Goal: Check status: Check status

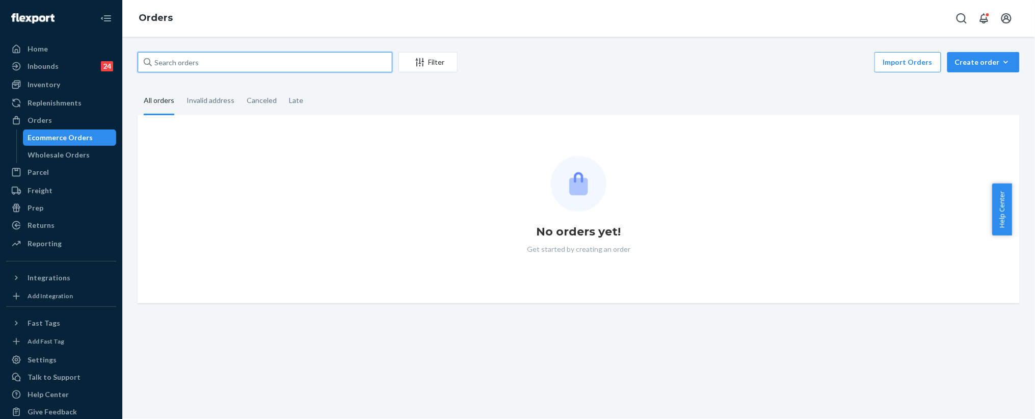
click at [182, 64] on input "text" at bounding box center [265, 62] width 255 height 20
paste input "253141386"
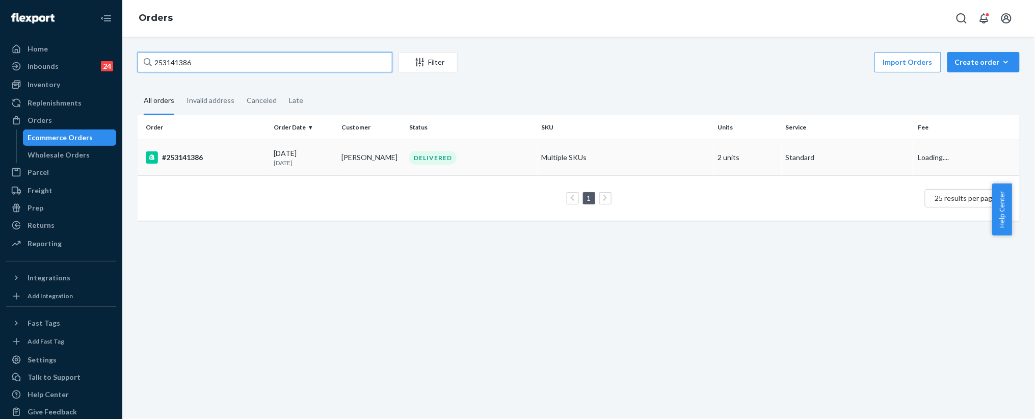
type input "253141386"
click at [416, 154] on div "DELIVERED" at bounding box center [432, 158] width 47 height 14
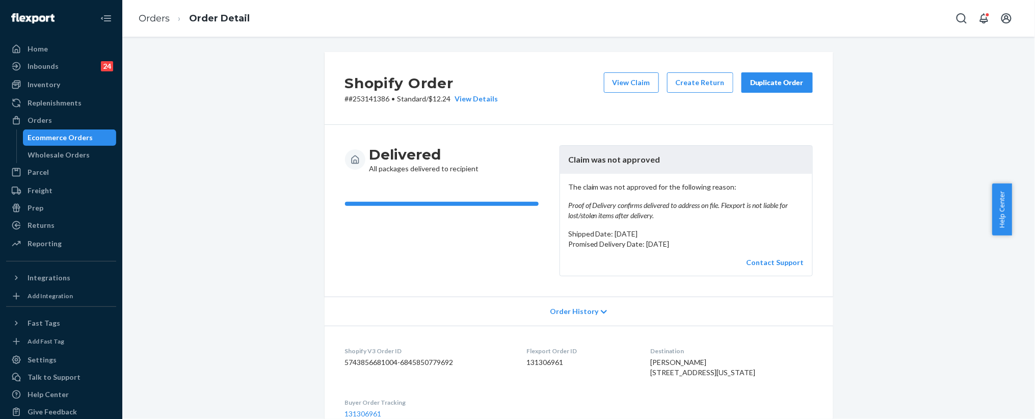
scroll to position [389, 0]
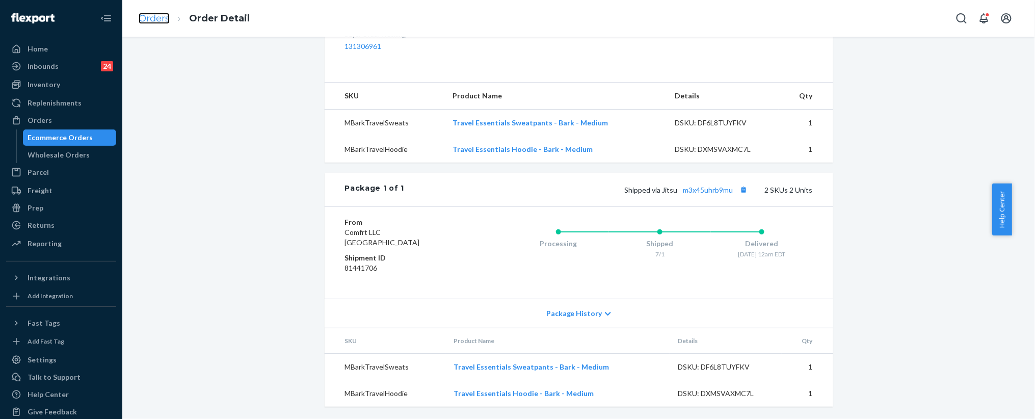
click at [142, 20] on link "Orders" at bounding box center [154, 18] width 31 height 11
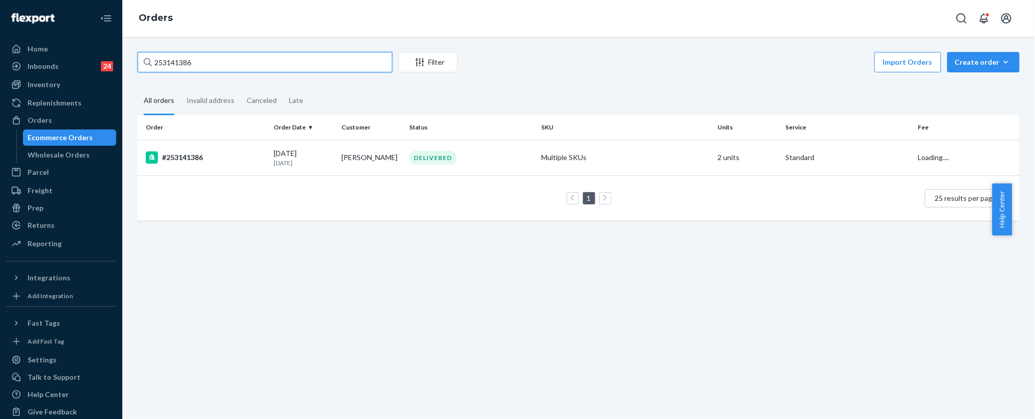
click at [193, 55] on input "253141386" at bounding box center [265, 62] width 255 height 20
paste input "5205291"
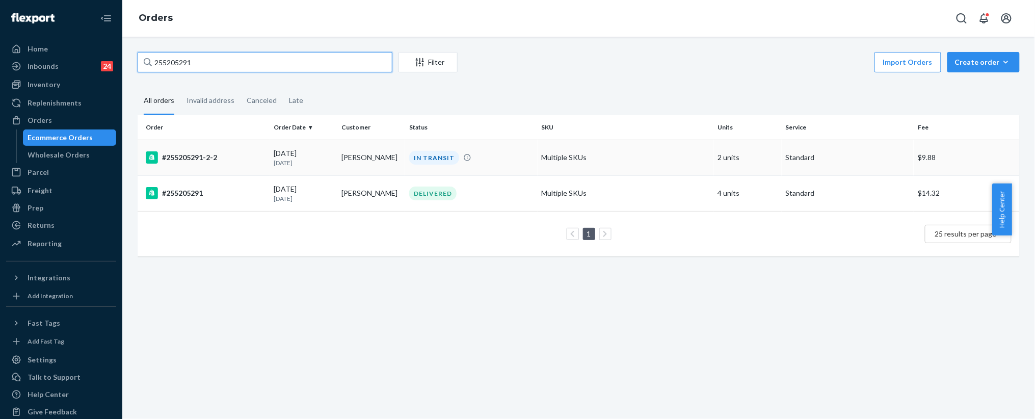
type input "255205291"
click at [323, 148] on div "[DATE] [DATE]" at bounding box center [304, 157] width 60 height 19
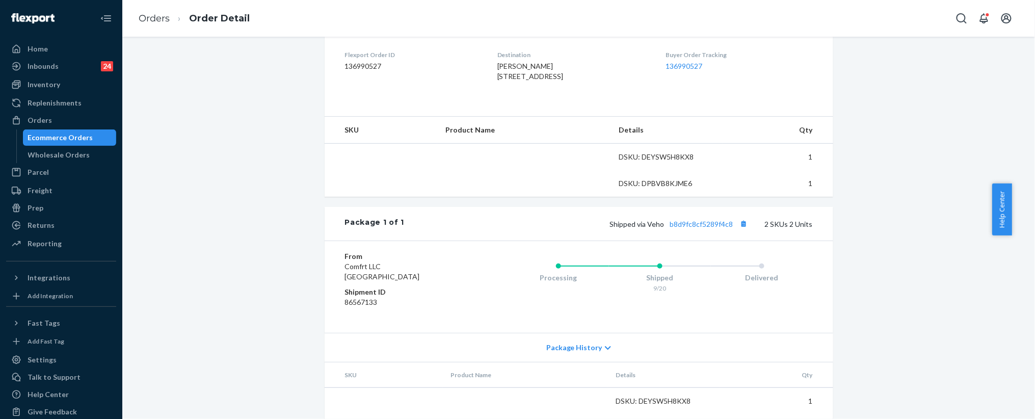
scroll to position [282, 0]
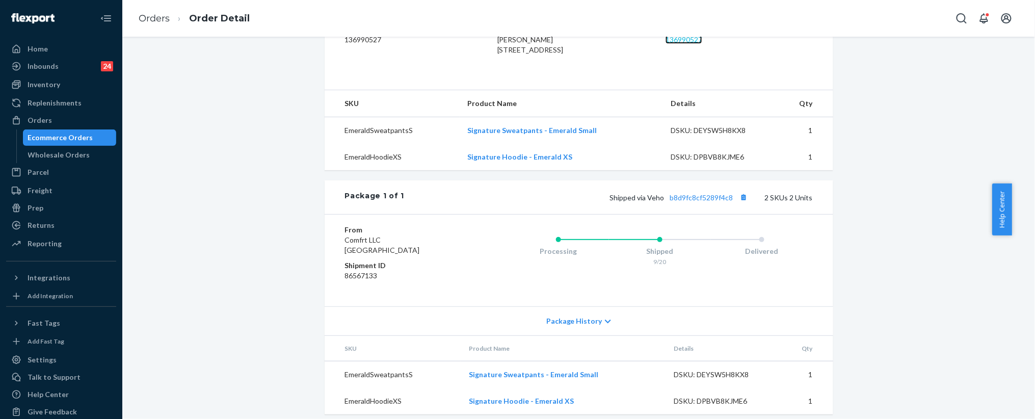
click at [677, 43] on link "136990527" at bounding box center [684, 39] width 37 height 9
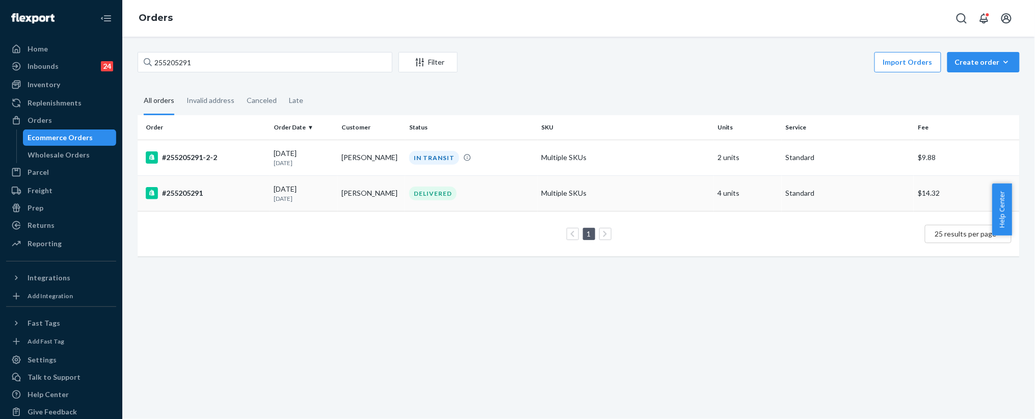
click at [339, 200] on td "[PERSON_NAME]" at bounding box center [371, 193] width 68 height 36
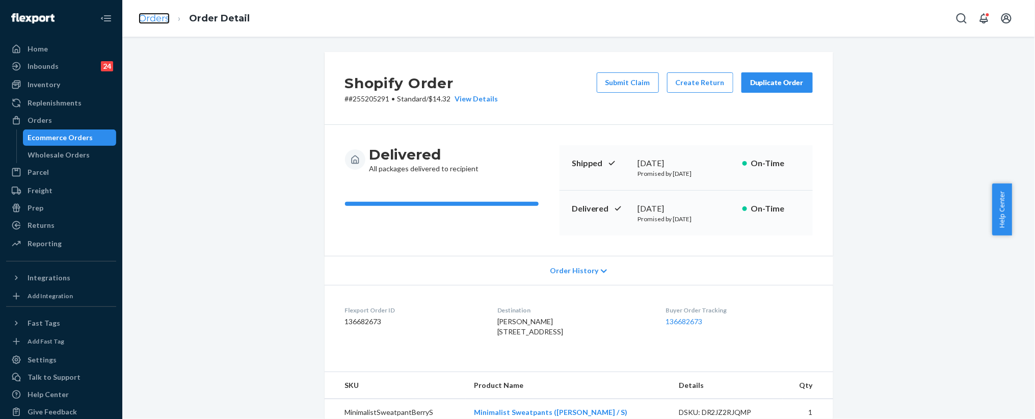
click at [146, 16] on link "Orders" at bounding box center [154, 18] width 31 height 11
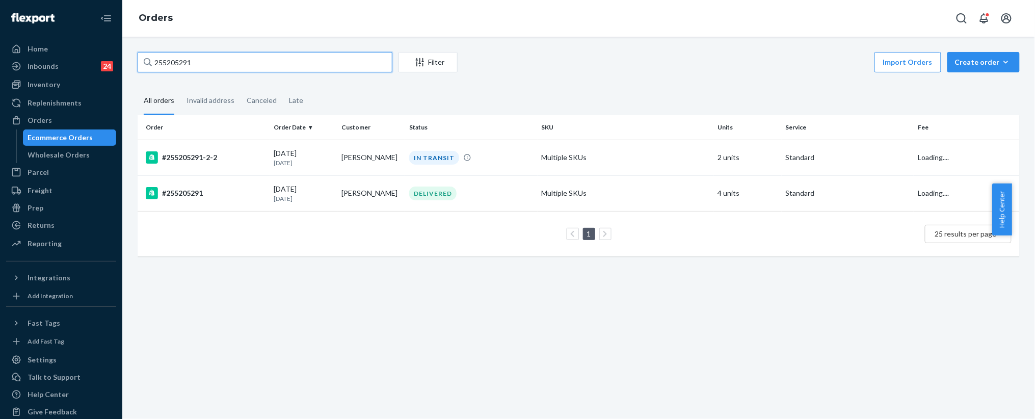
click at [203, 67] on input "255205291" at bounding box center [265, 62] width 255 height 20
paste input "128767"
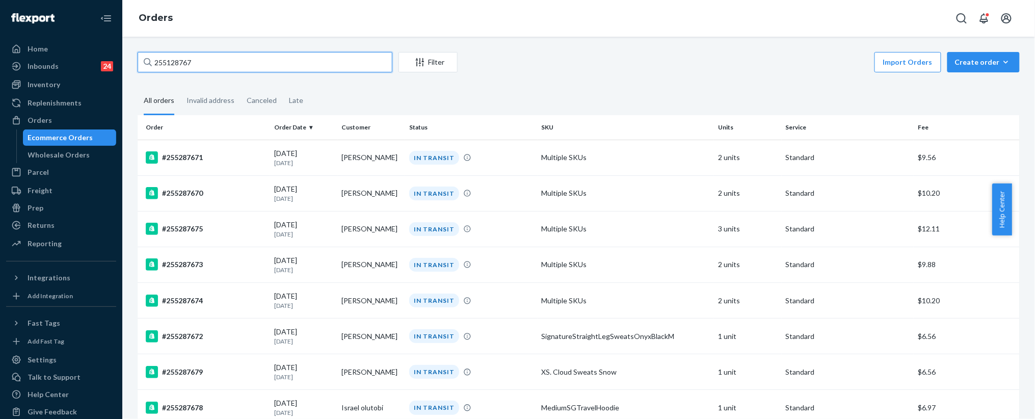
click at [188, 60] on input "255128767" at bounding box center [265, 62] width 255 height 20
paste input "#255010370"
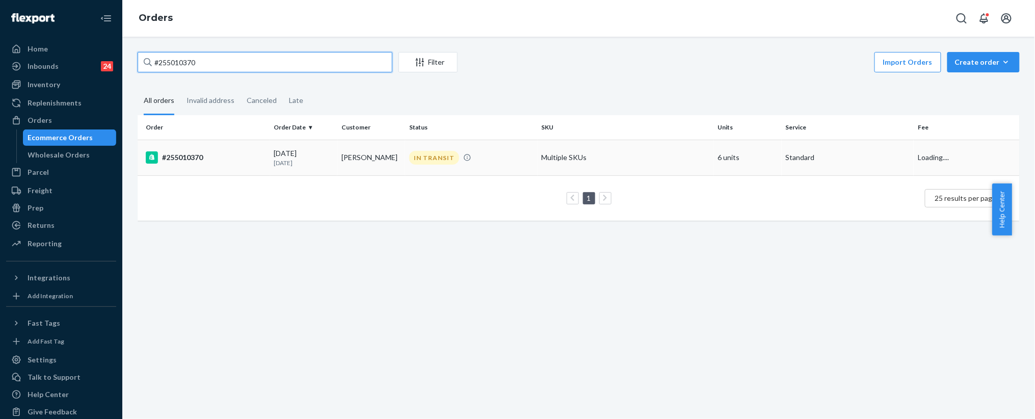
type input "#255010370"
click at [420, 149] on td "IN TRANSIT" at bounding box center [471, 158] width 133 height 36
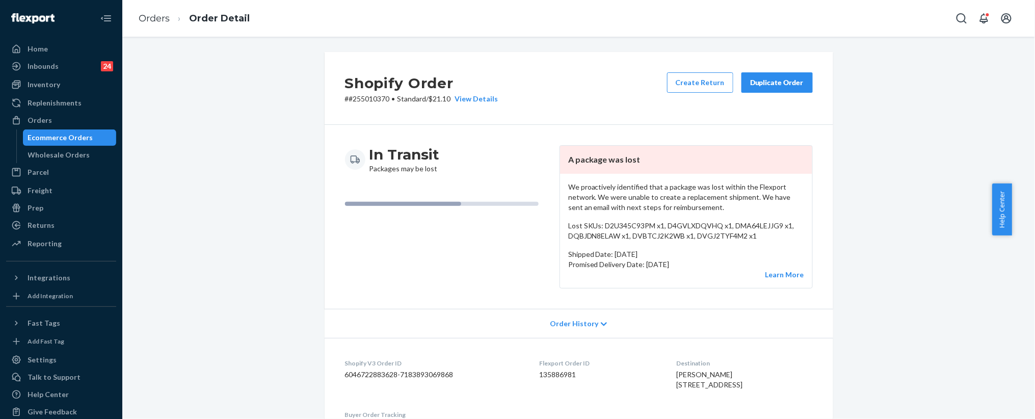
click at [779, 82] on div "Duplicate Order" at bounding box center [777, 82] width 54 height 10
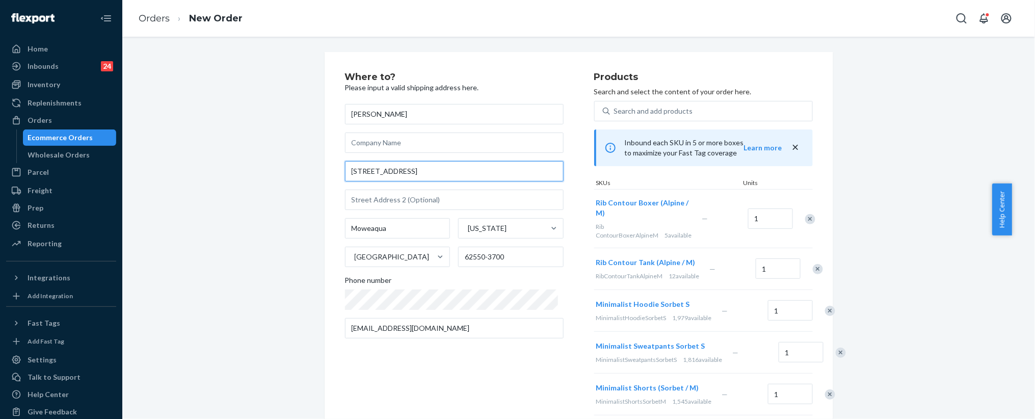
click at [412, 170] on input "[STREET_ADDRESS]" at bounding box center [454, 171] width 219 height 20
click at [414, 167] on input "[STREET_ADDRESS]" at bounding box center [454, 171] width 219 height 20
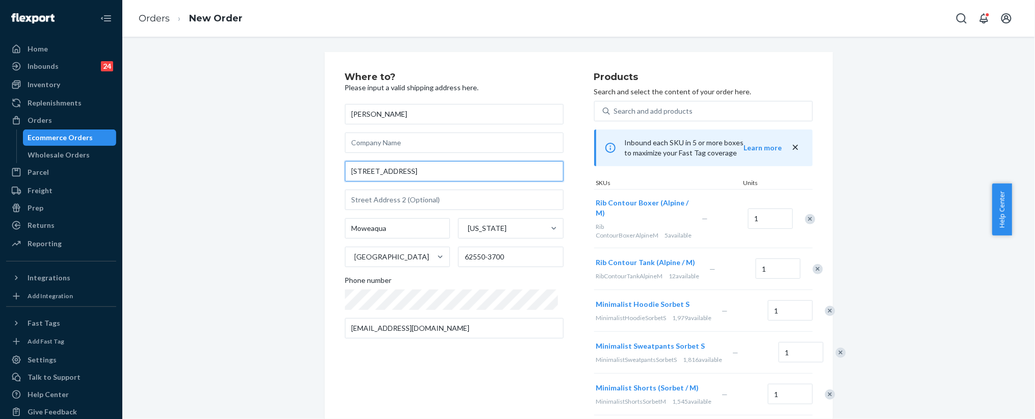
click at [414, 167] on input "[STREET_ADDRESS]" at bounding box center [454, 171] width 219 height 20
paste input "Moweaqua IL 62550"
type input "[STREET_ADDRESS]"
type input "62550"
type input "[STREET_ADDRESS]"
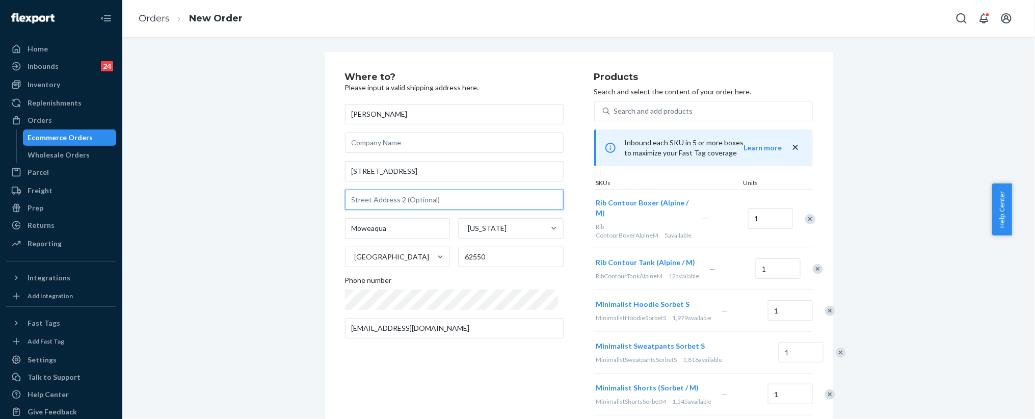
click at [500, 198] on input "text" at bounding box center [454, 200] width 219 height 20
paste input "[STREET_ADDRESS]"
type input "[STREET_ADDRESS]"
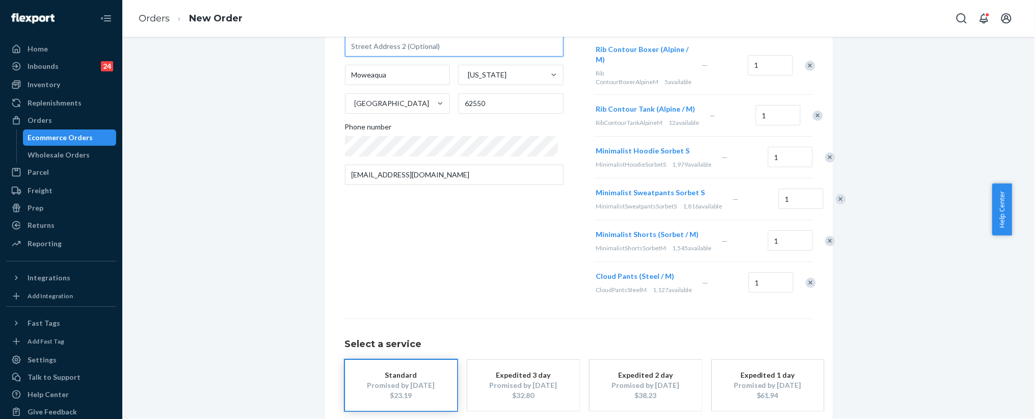
scroll to position [261, 0]
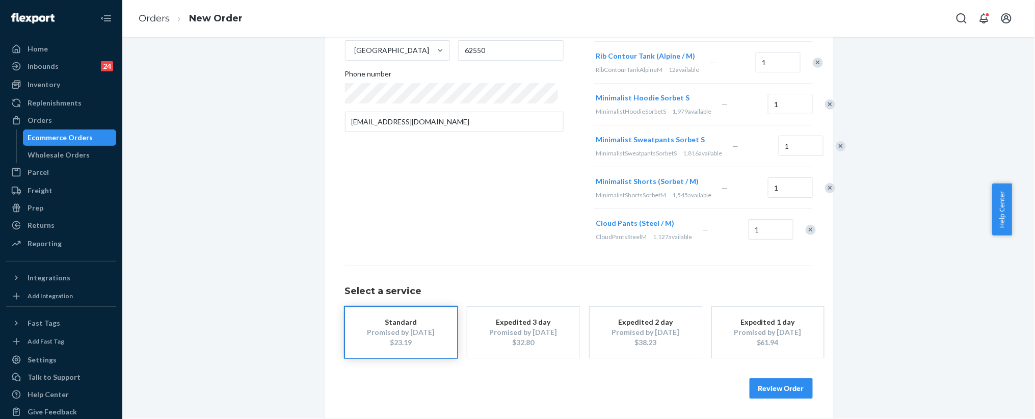
click at [780, 387] on button "Review Order" at bounding box center [781, 388] width 63 height 20
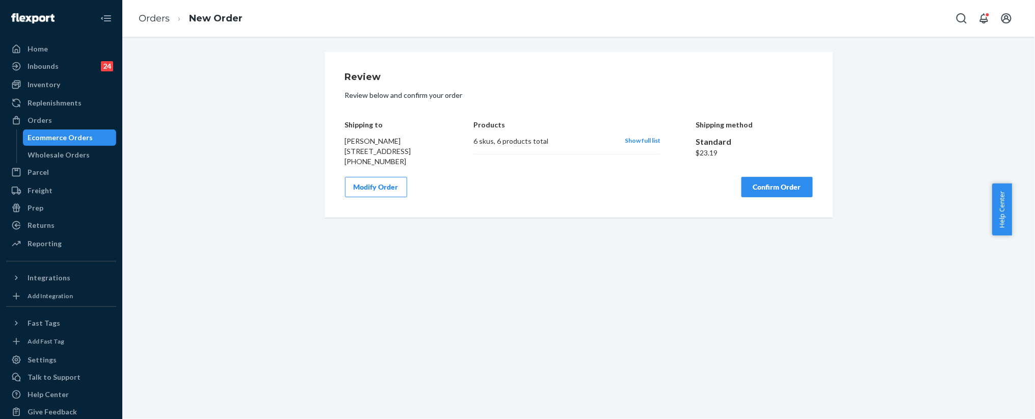
scroll to position [0, 0]
click at [779, 195] on button "Confirm Order" at bounding box center [777, 187] width 71 height 20
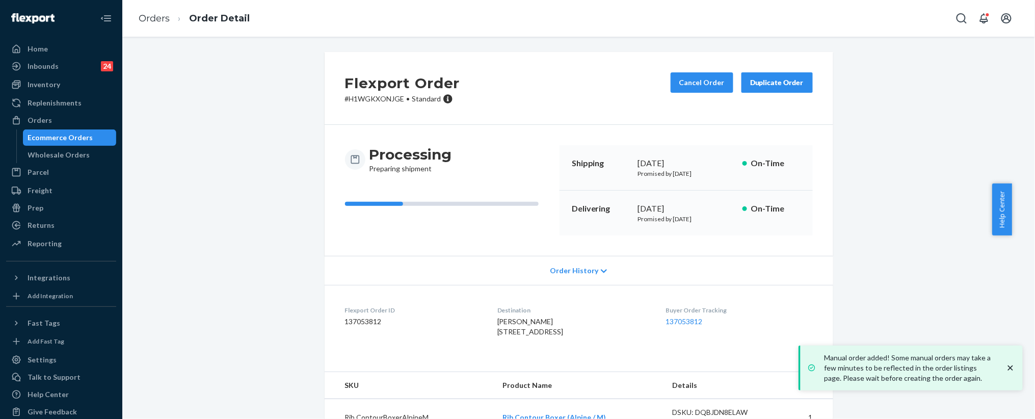
click at [188, 187] on div "Flexport Order # H1WGKXONJGE • Standard Cancel Order Duplicate Order Processing…" at bounding box center [579, 321] width 898 height 539
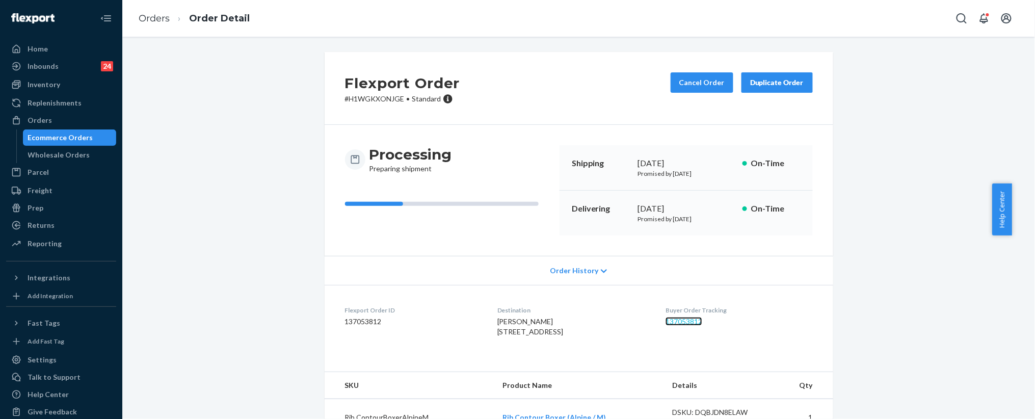
click at [679, 322] on link "137053812" at bounding box center [684, 321] width 37 height 9
click at [155, 20] on link "Orders" at bounding box center [154, 18] width 31 height 11
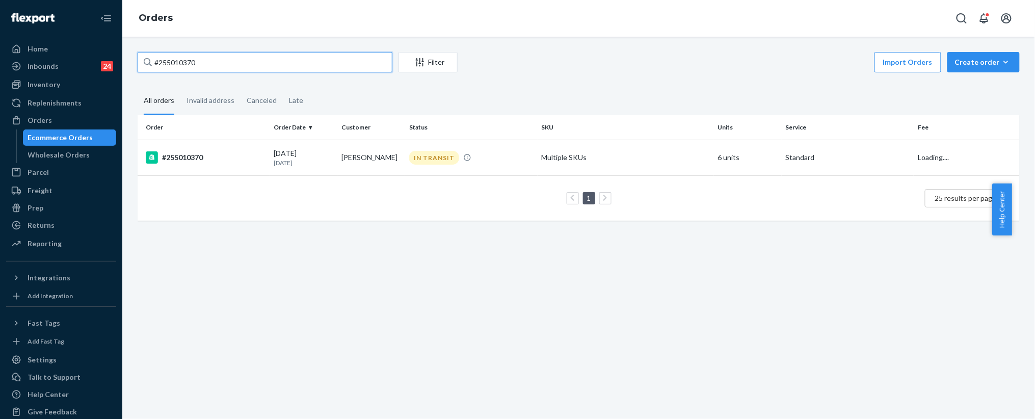
click at [250, 59] on input "#255010370" at bounding box center [265, 62] width 255 height 20
paste input "22228"
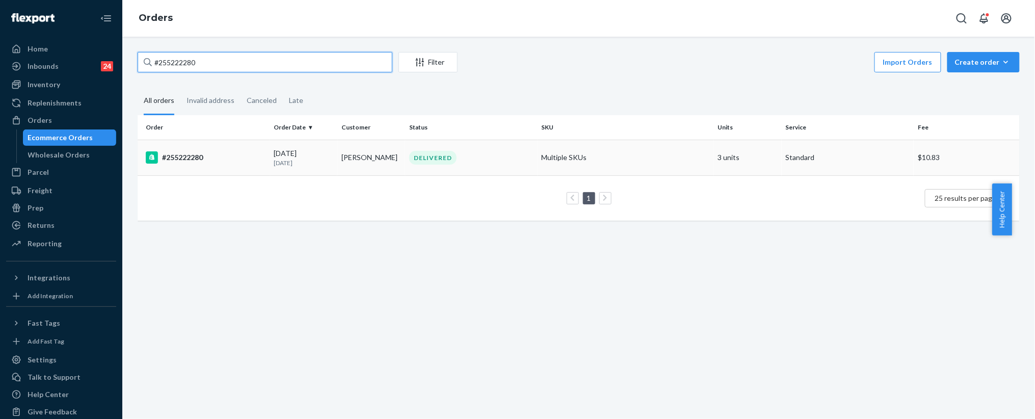
type input "#255222280"
click at [394, 155] on td "[PERSON_NAME]" at bounding box center [371, 158] width 68 height 36
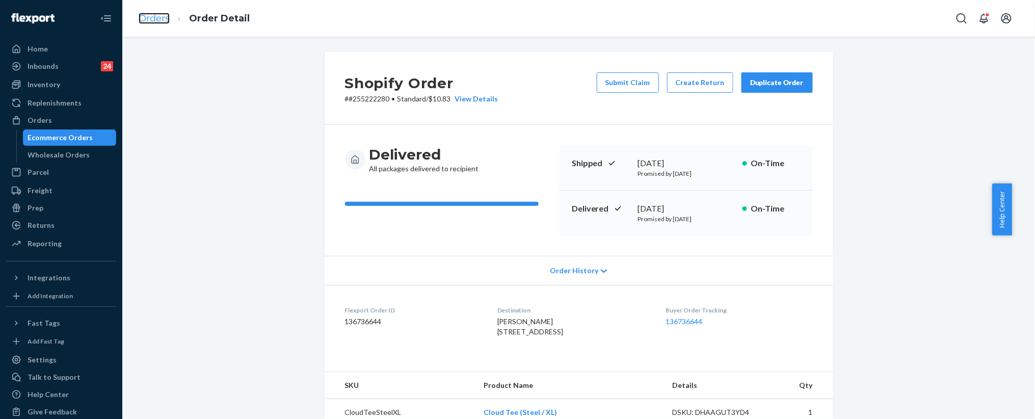
click at [150, 22] on link "Orders" at bounding box center [154, 18] width 31 height 11
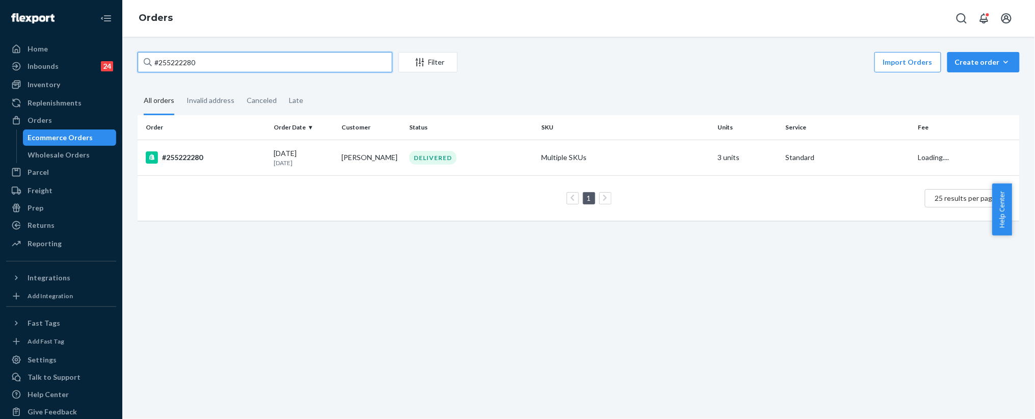
click at [253, 68] on input "#255222280" at bounding box center [265, 62] width 255 height 20
paste input "255267067"
type input "255267067"
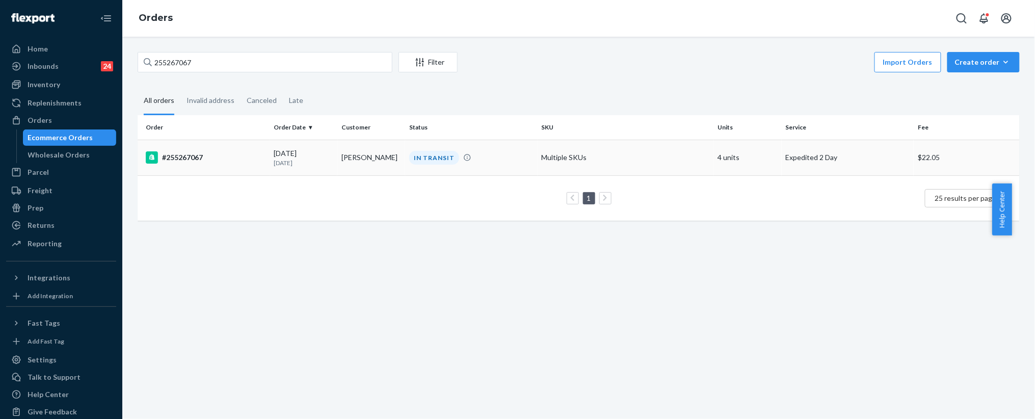
click at [567, 158] on td "Multiple SKUs" at bounding box center [626, 158] width 176 height 36
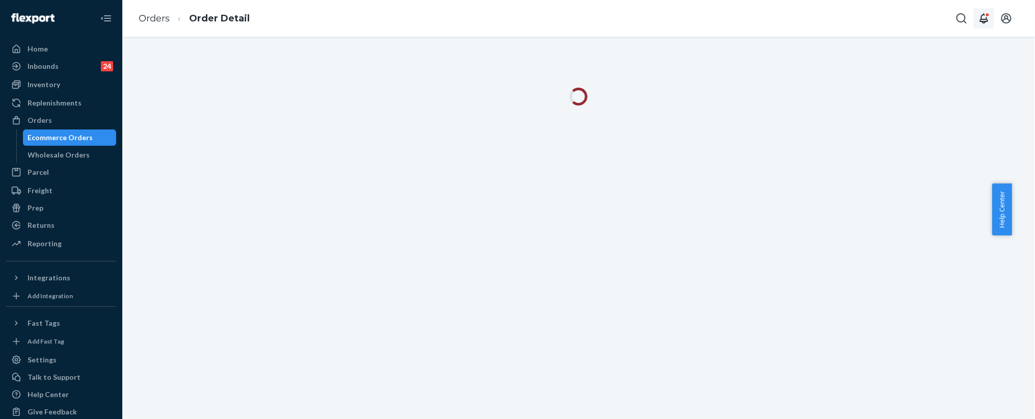
click at [979, 16] on icon "Open notifications" at bounding box center [984, 18] width 12 height 12
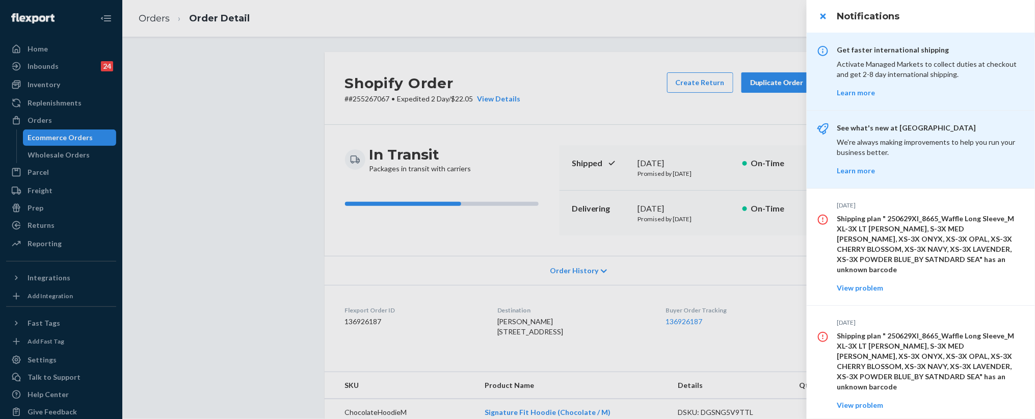
click at [474, 24] on div at bounding box center [517, 209] width 1035 height 419
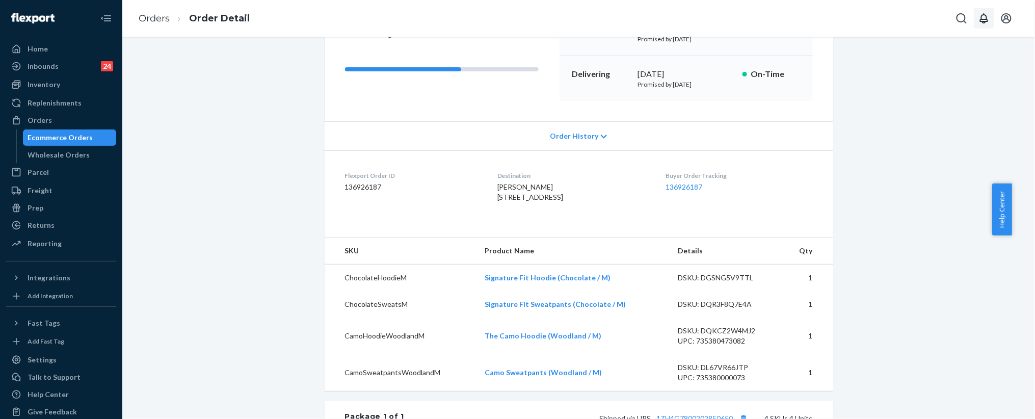
scroll to position [153, 0]
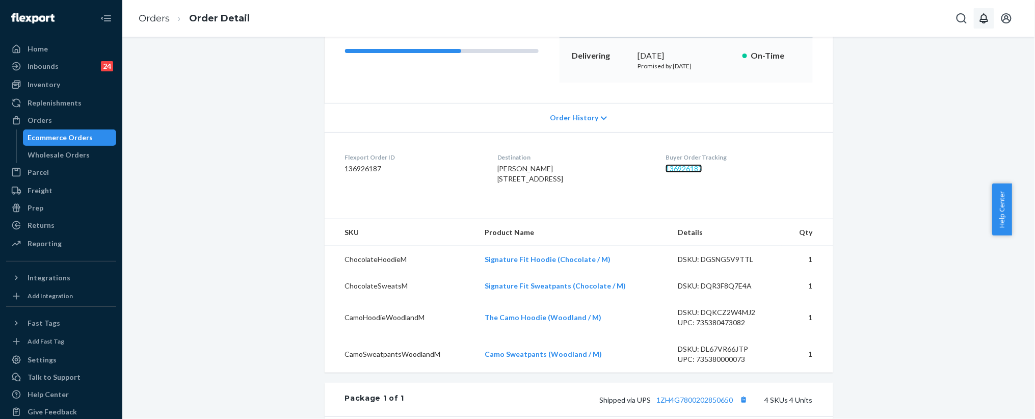
click at [685, 167] on link "136926187" at bounding box center [684, 168] width 37 height 9
click at [152, 11] on ol "Orders Order Detail" at bounding box center [193, 19] width 127 height 30
click at [155, 16] on link "Orders" at bounding box center [154, 18] width 31 height 11
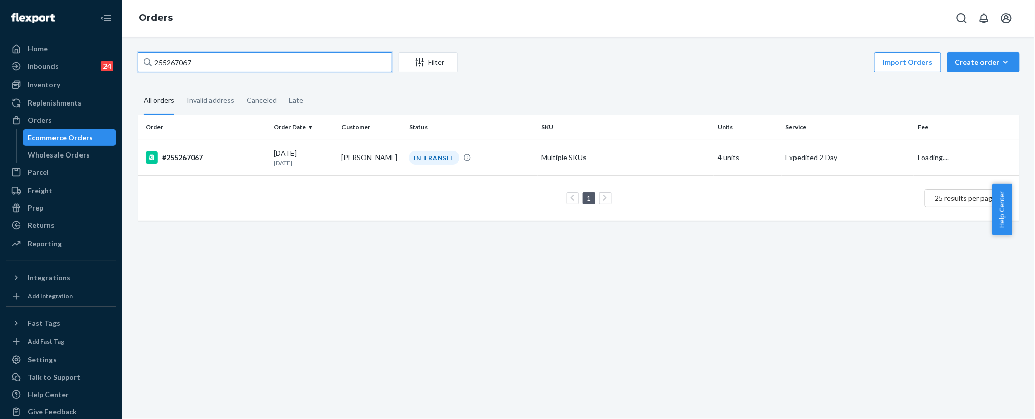
click at [237, 68] on input "255267067" at bounding box center [265, 62] width 255 height 20
click at [238, 68] on input "255267067" at bounding box center [265, 62] width 255 height 20
paste input "181768"
type input "255181768"
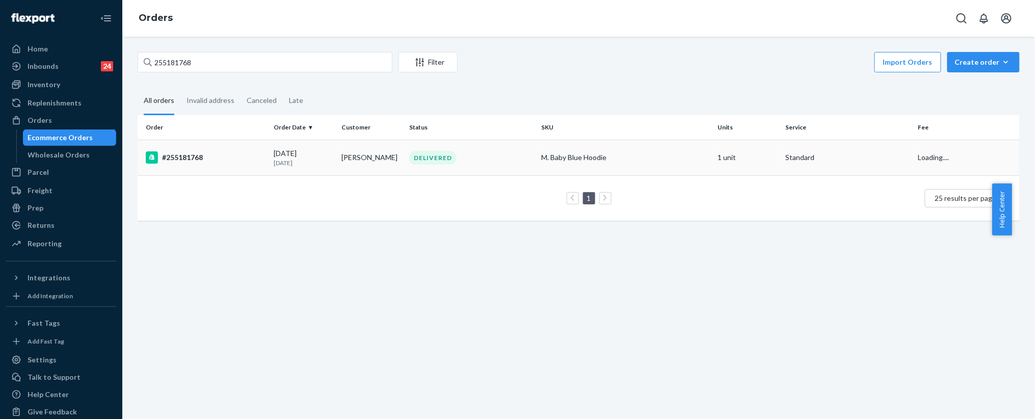
click at [538, 169] on td "M. Baby Blue Hoodie" at bounding box center [626, 158] width 176 height 36
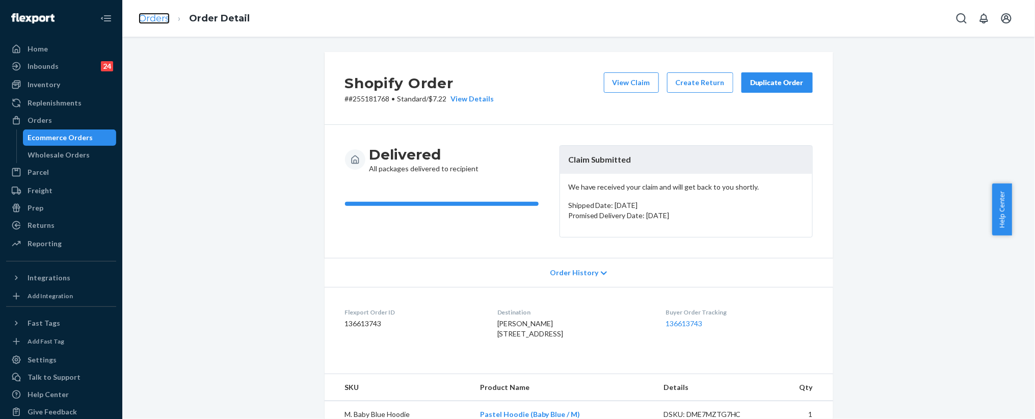
click at [147, 15] on link "Orders" at bounding box center [154, 18] width 31 height 11
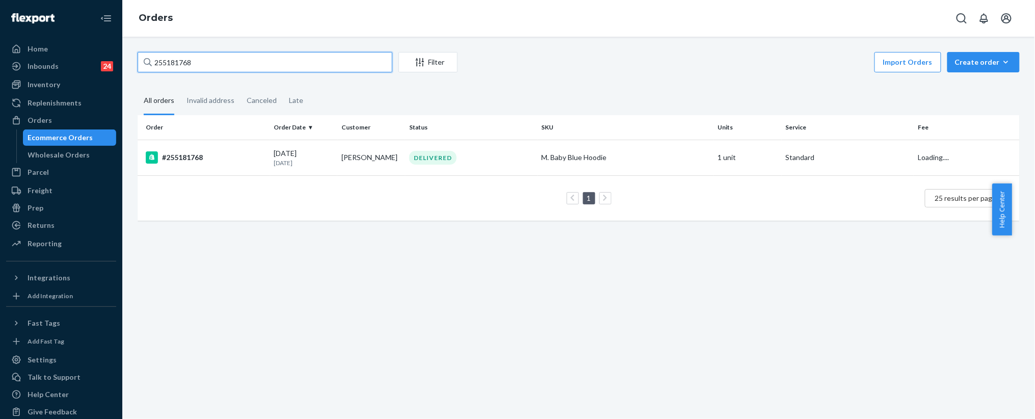
click at [191, 59] on input "255181768" at bounding box center [265, 62] width 255 height 20
paste input "#255297683"
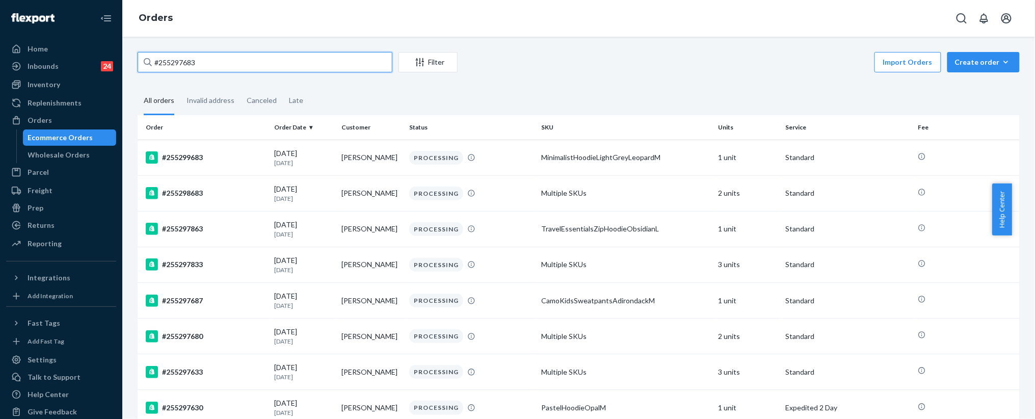
click at [213, 67] on input "#255297683" at bounding box center [265, 62] width 255 height 20
paste input "50482"
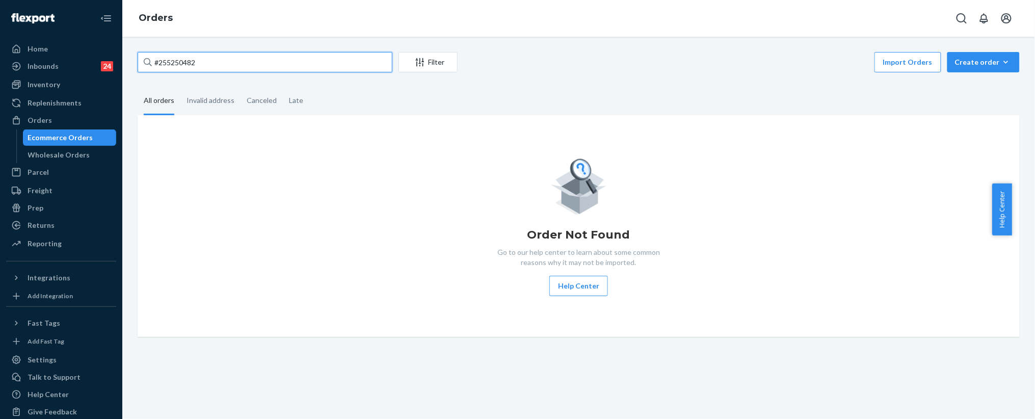
type input "#255250482"
